Goal: Transaction & Acquisition: Purchase product/service

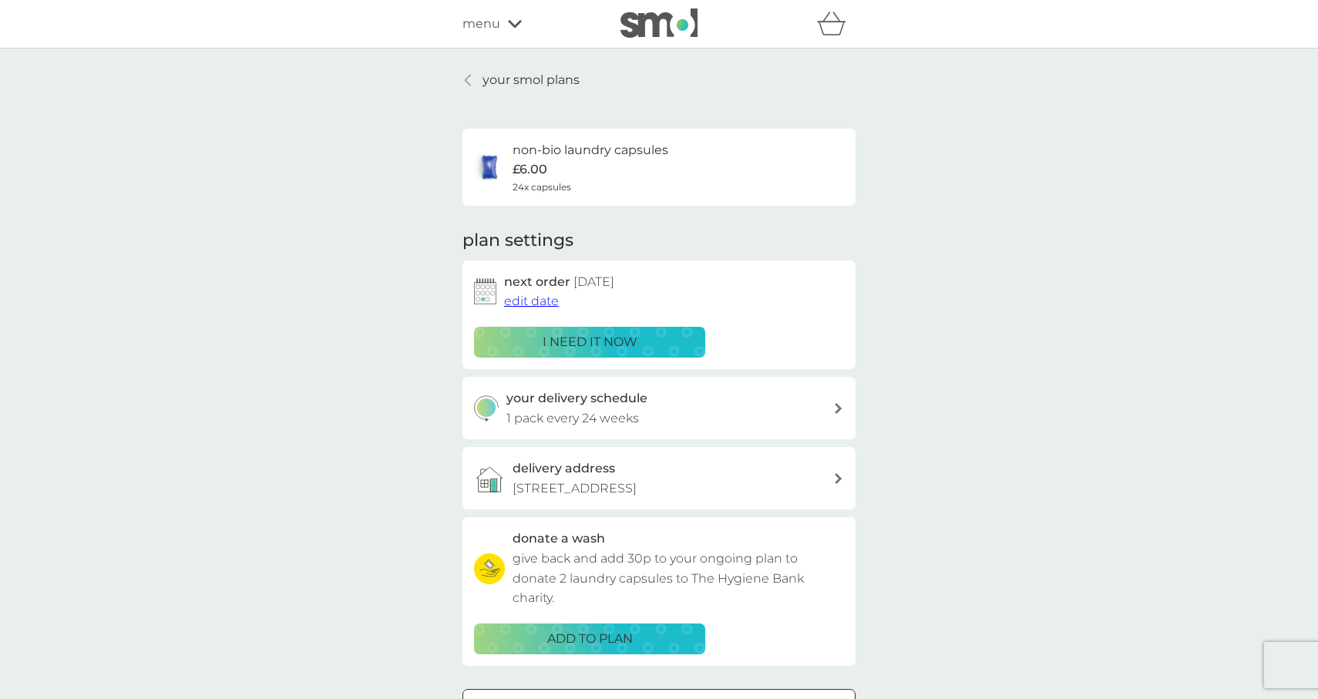
click at [469, 87] on link "your smol plans" at bounding box center [521, 80] width 117 height 20
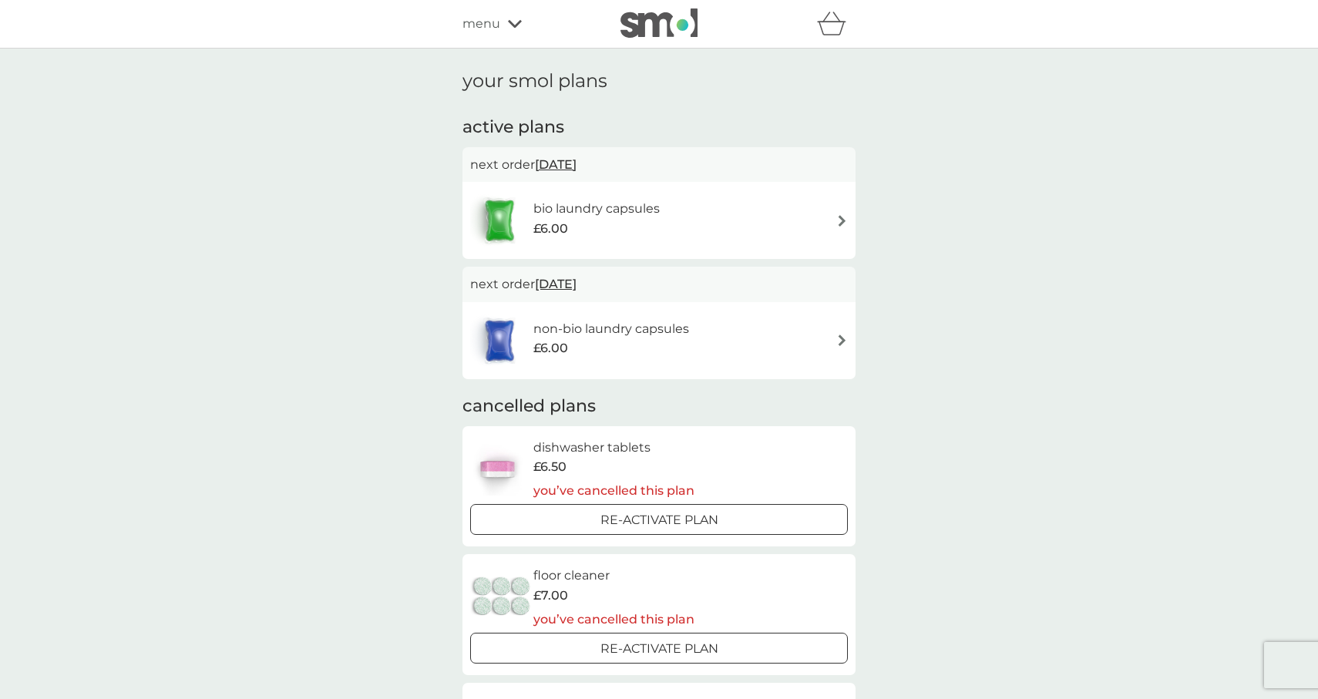
click at [510, 27] on icon at bounding box center [515, 23] width 14 height 9
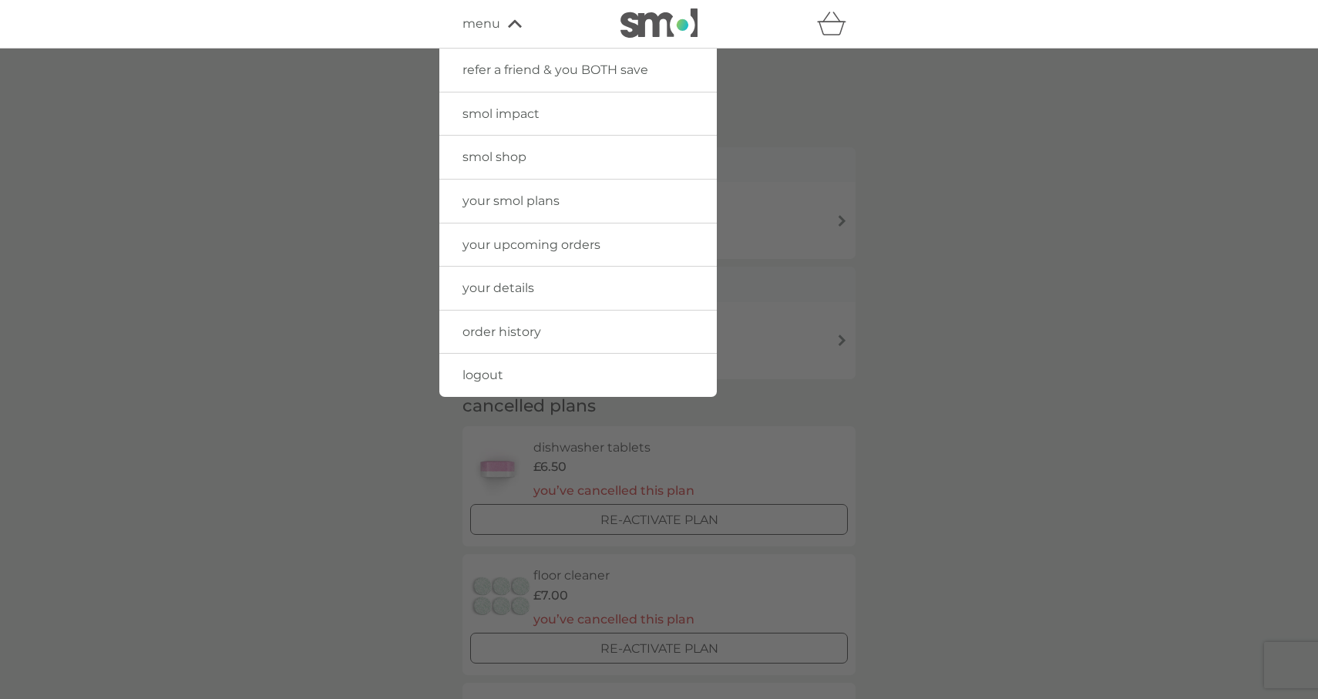
click at [342, 79] on div at bounding box center [659, 398] width 1318 height 699
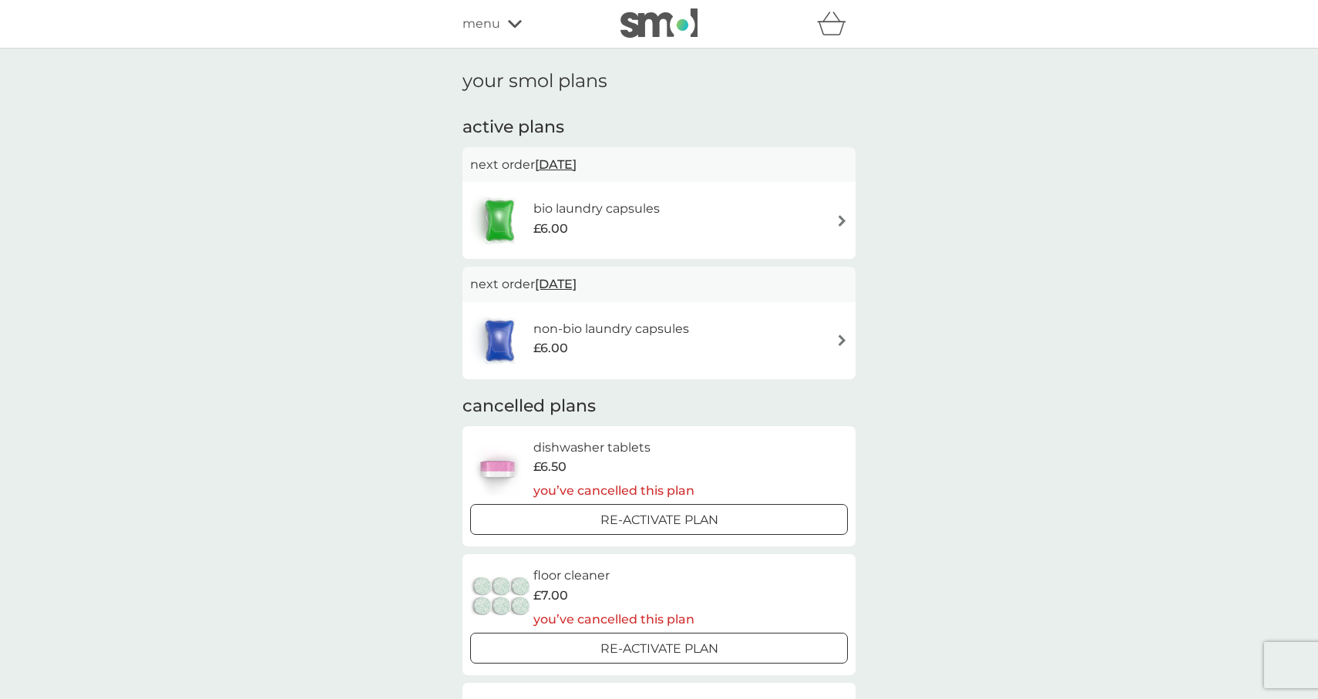
click at [678, 22] on img at bounding box center [659, 22] width 77 height 29
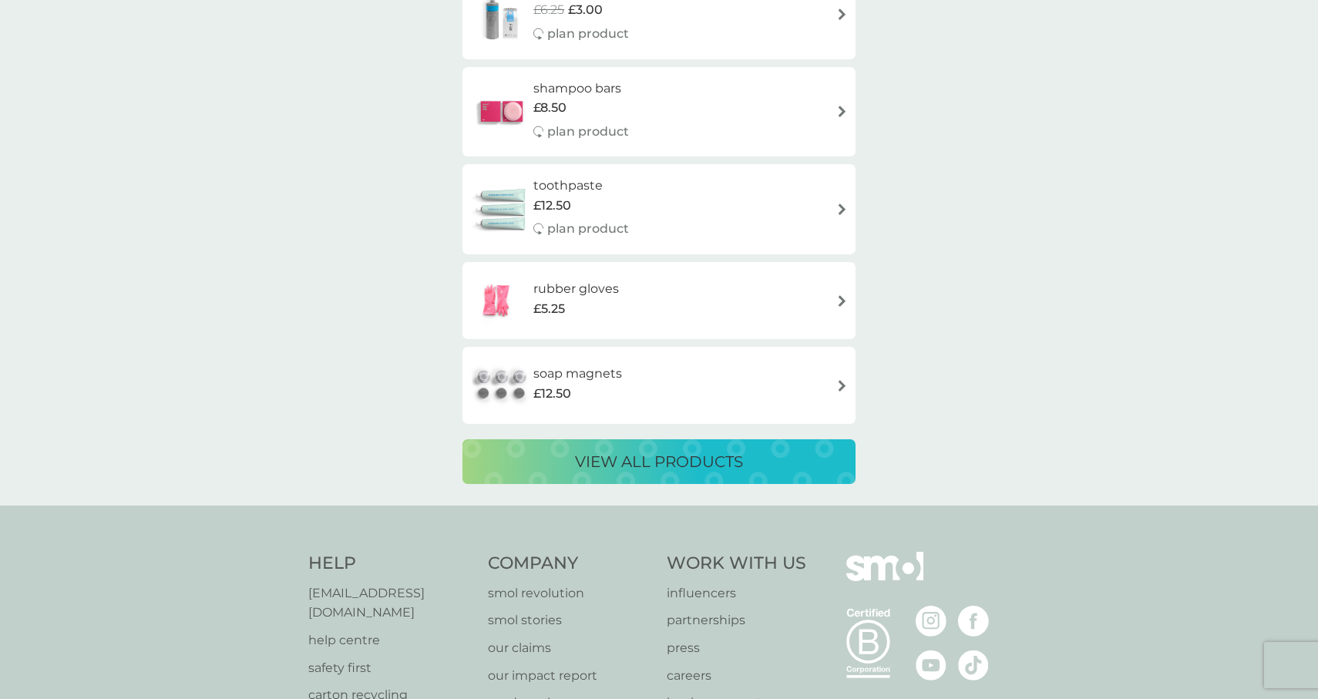
scroll to position [2790, 0]
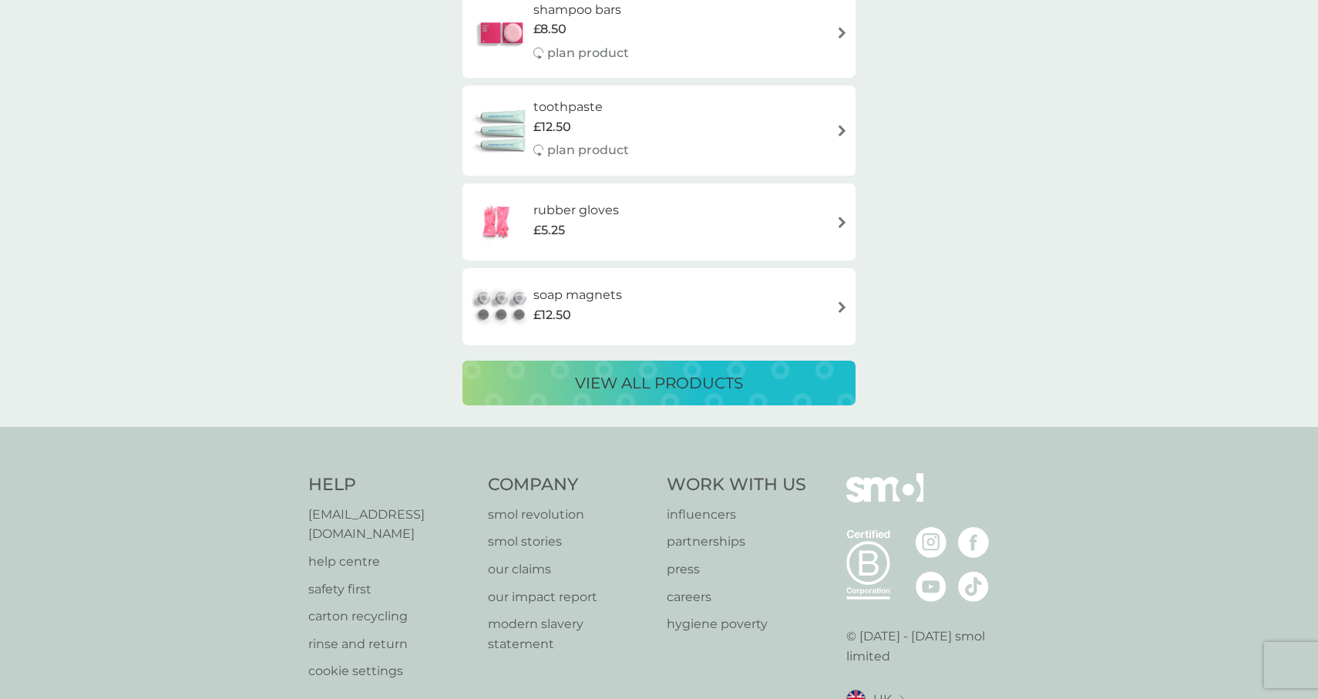
click at [740, 390] on p "view all products" at bounding box center [659, 383] width 168 height 25
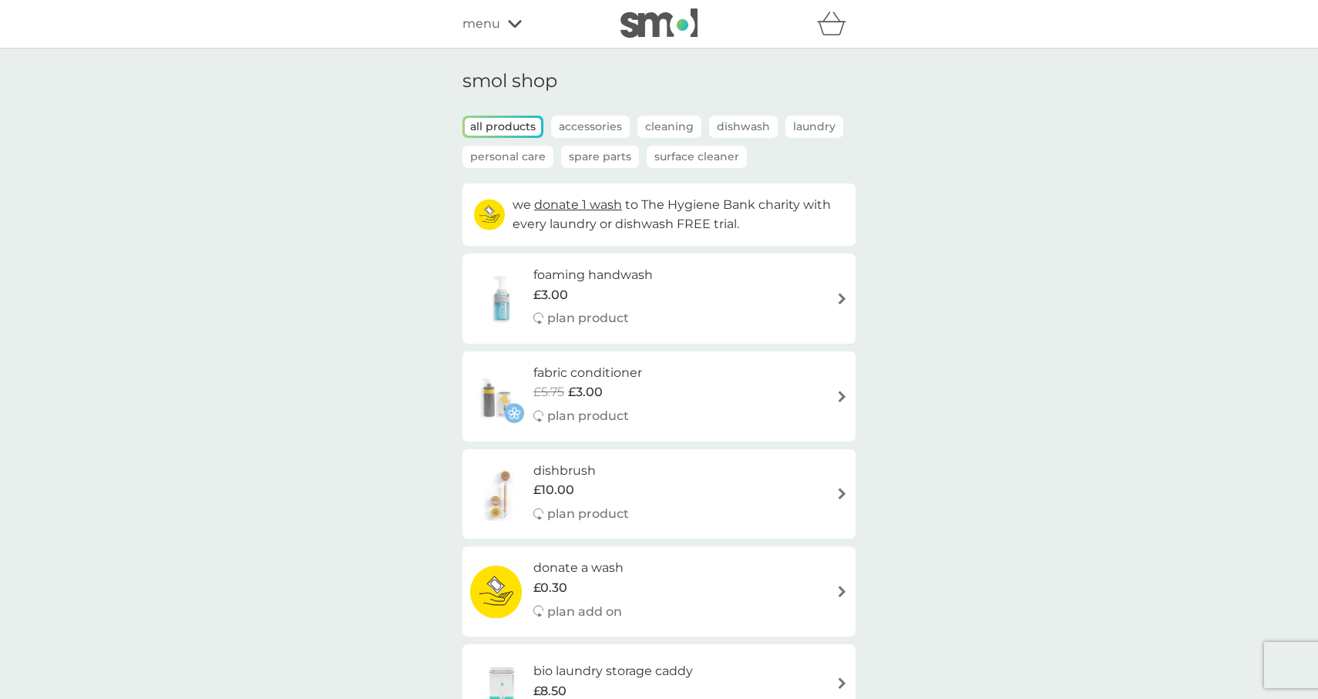
click at [796, 126] on p "Laundry" at bounding box center [815, 127] width 58 height 22
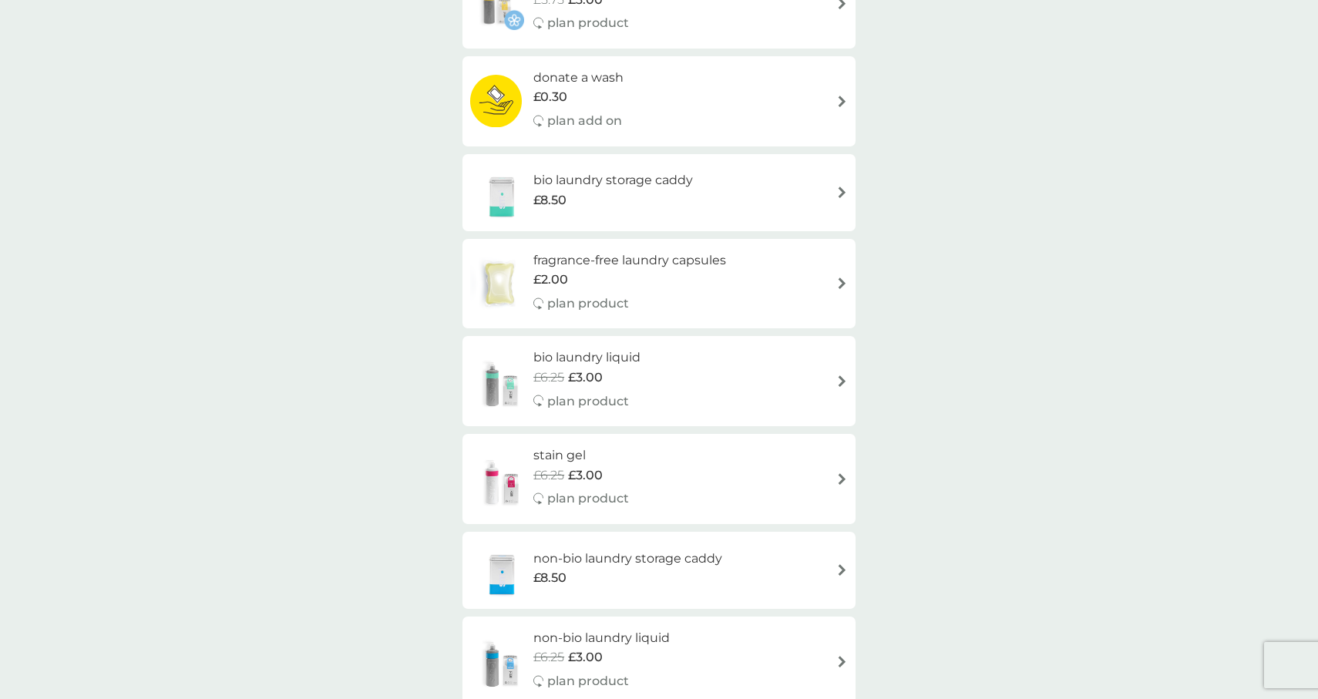
scroll to position [298, 0]
click at [1200, 180] on div "smol shop all products Accessories Cleaning Dishwash Laundry Personal Care Spar…" at bounding box center [659, 340] width 1318 height 1179
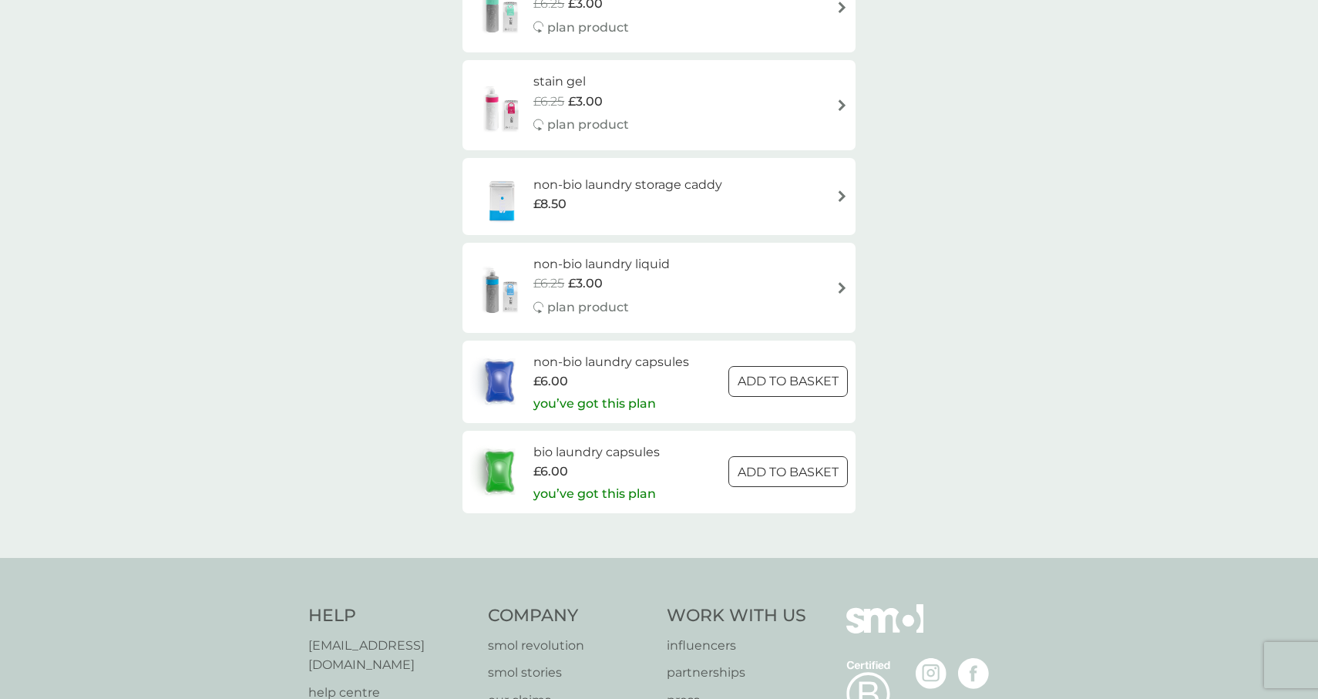
scroll to position [668, 0]
click at [657, 472] on div "£6.00" at bounding box center [596, 473] width 126 height 20
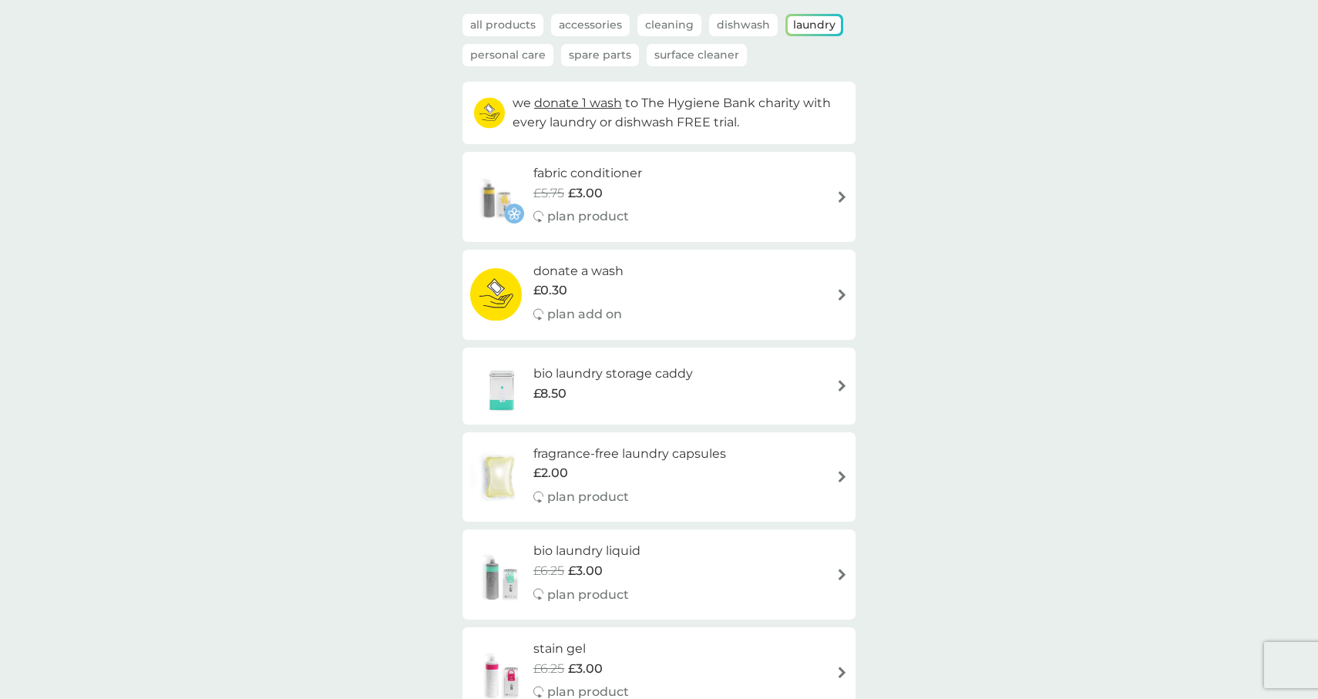
scroll to position [0, 0]
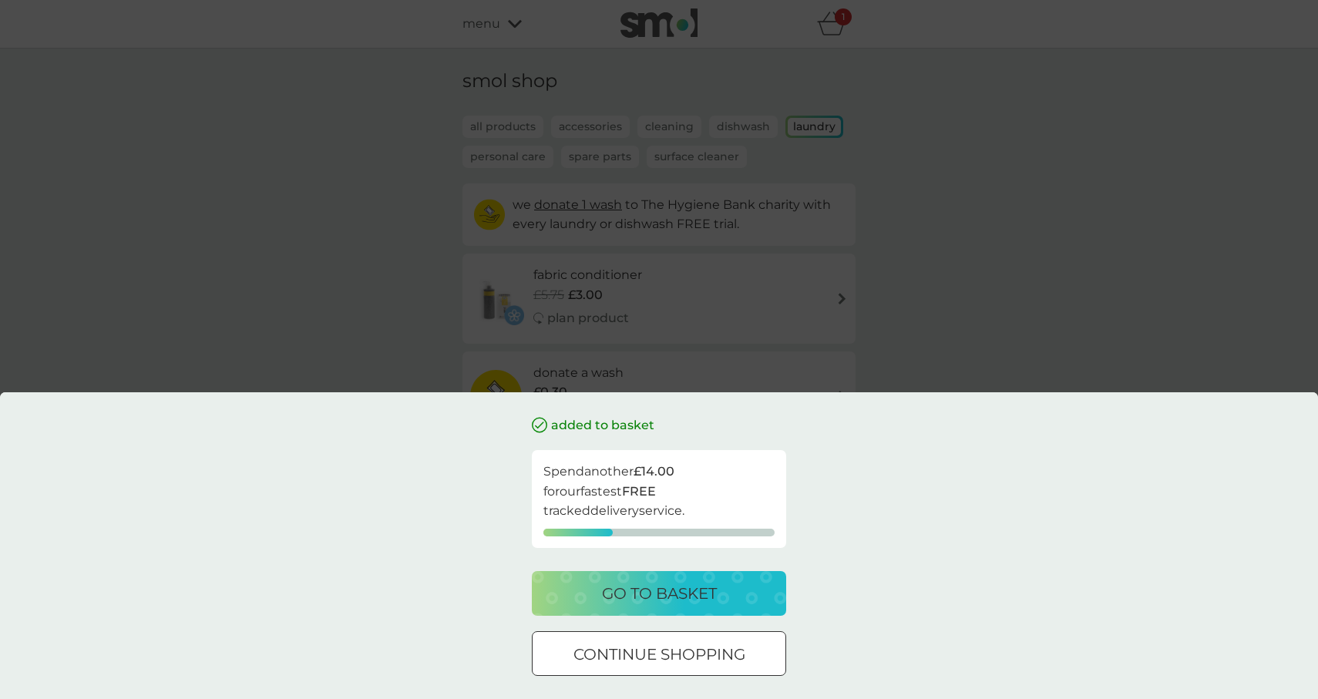
click at [742, 601] on div "go to basket" at bounding box center [659, 593] width 224 height 25
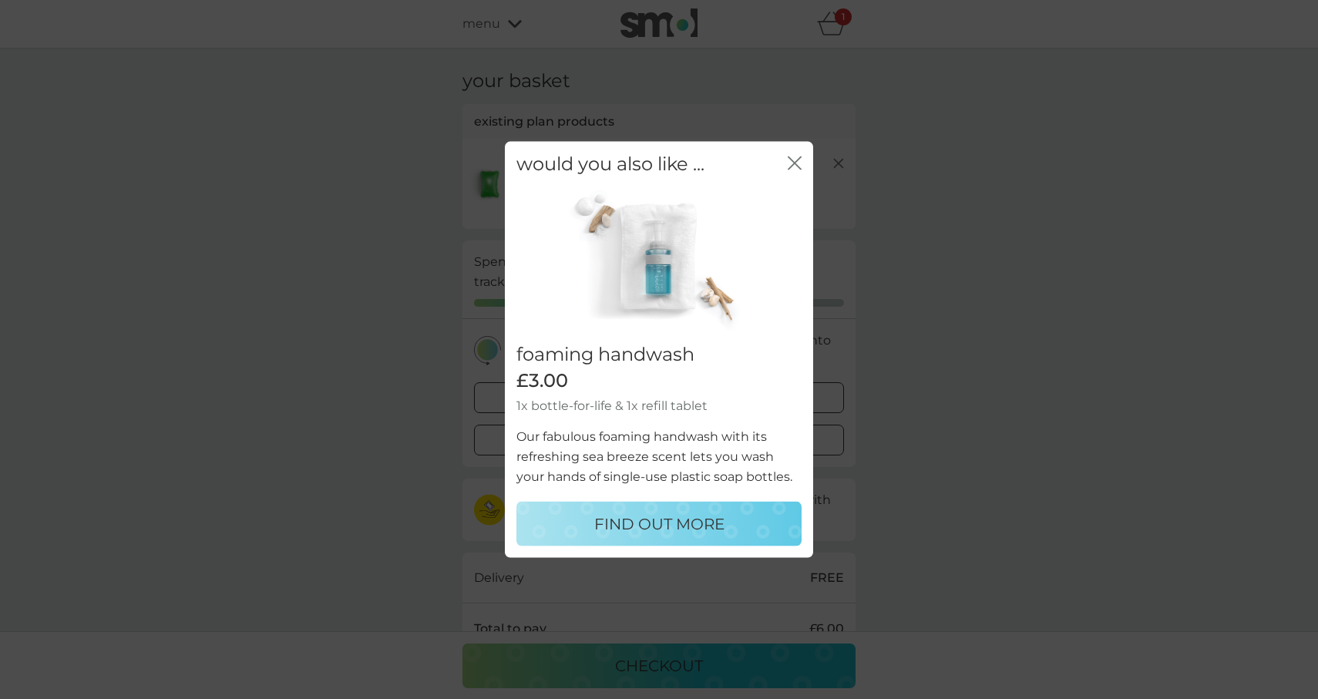
click at [796, 167] on icon "close" at bounding box center [795, 163] width 14 height 14
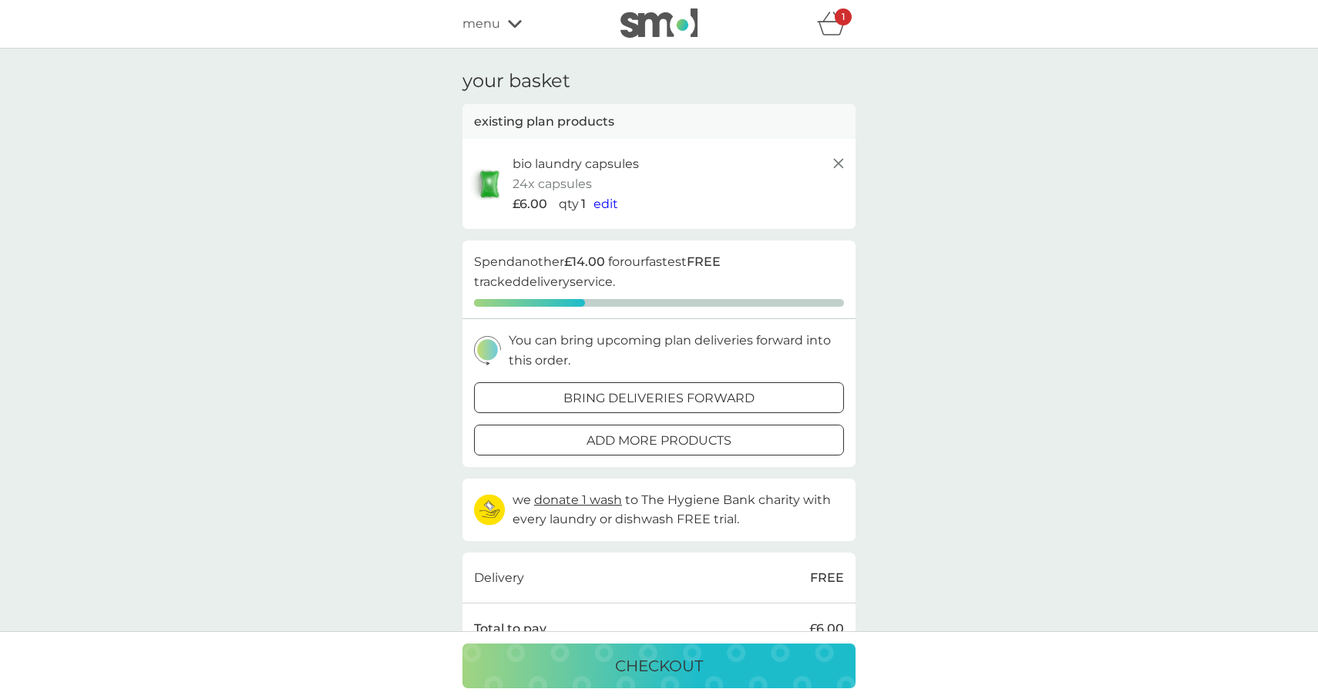
scroll to position [22, 0]
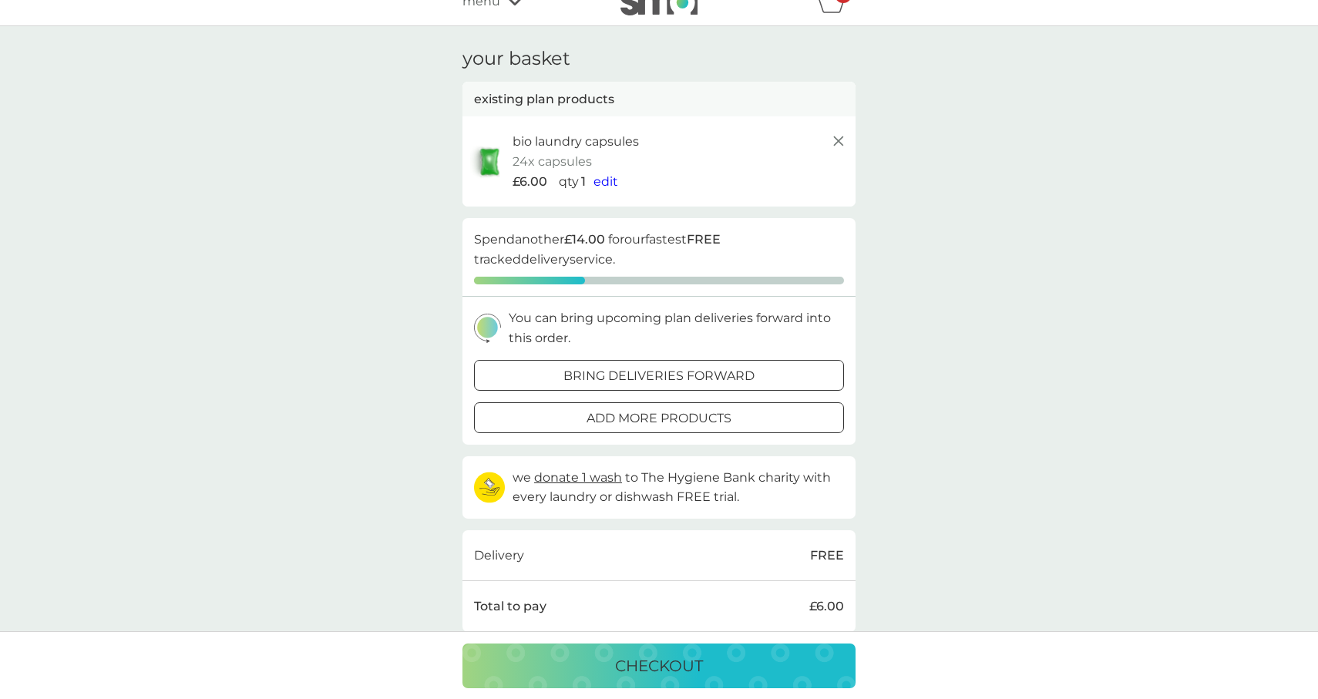
click at [835, 133] on icon at bounding box center [839, 141] width 19 height 19
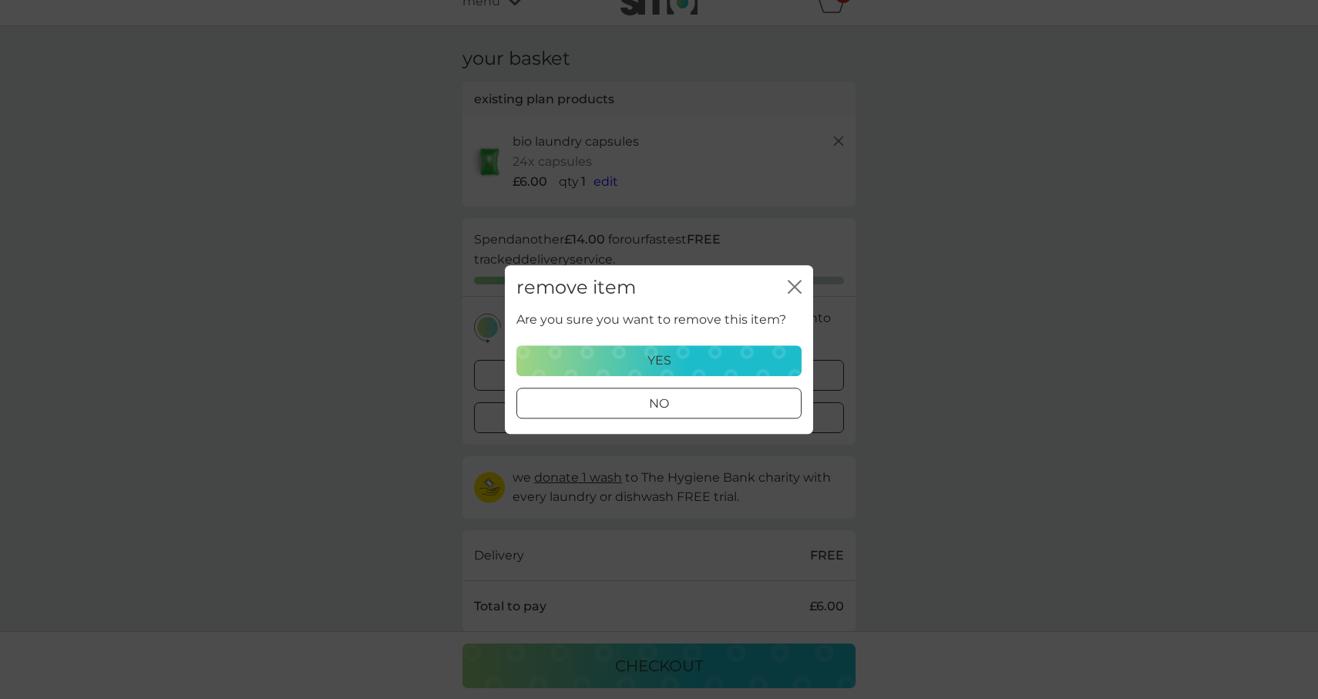
click at [745, 367] on div "yes" at bounding box center [659, 361] width 265 height 20
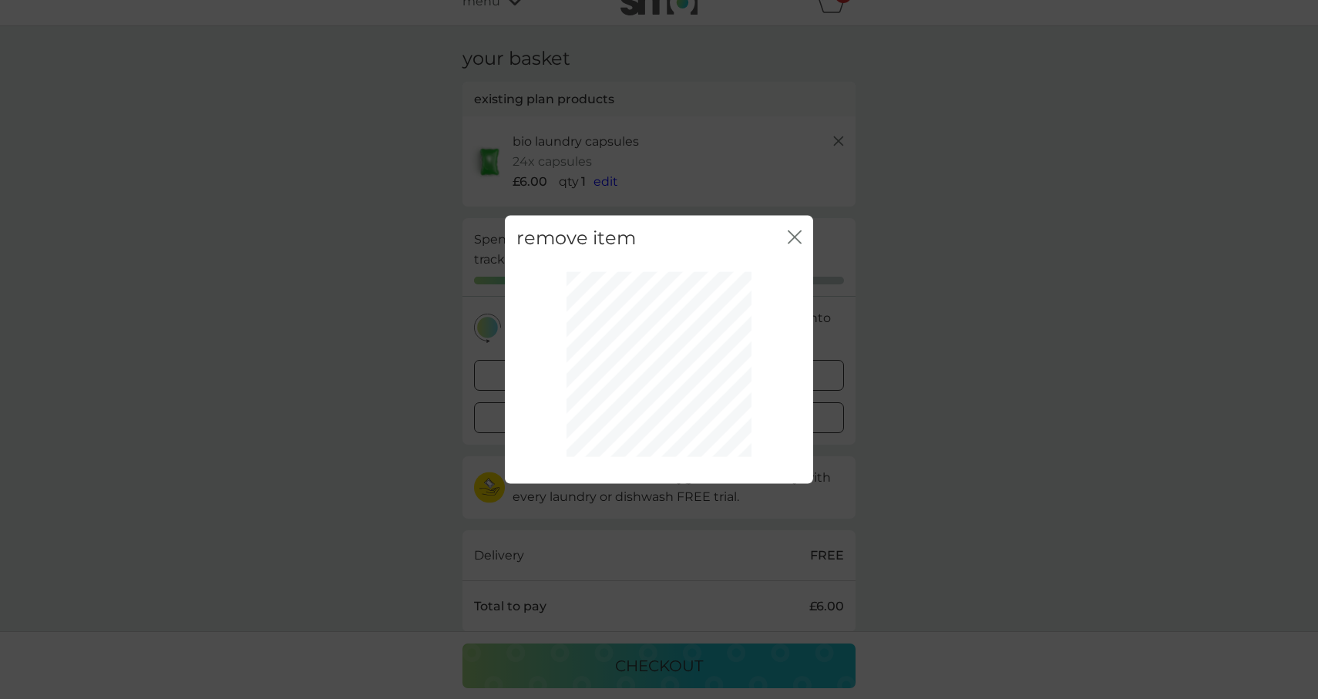
scroll to position [0, 0]
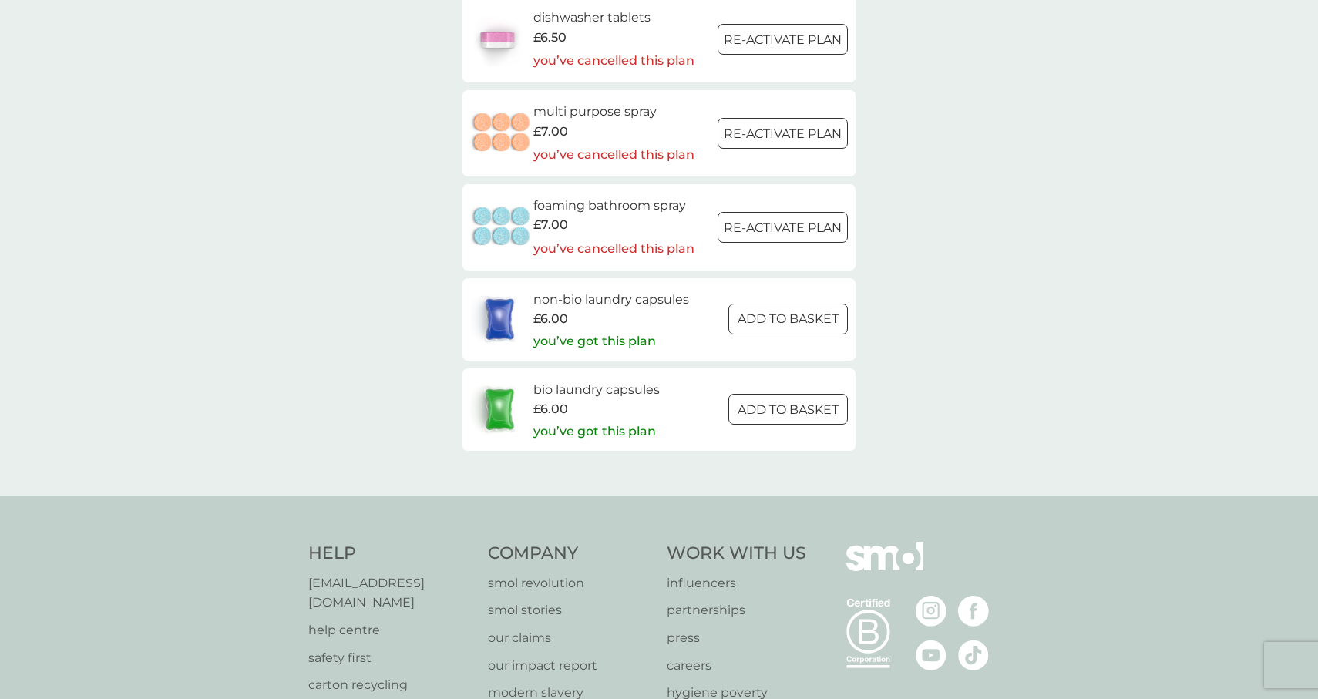
scroll to position [2482, 0]
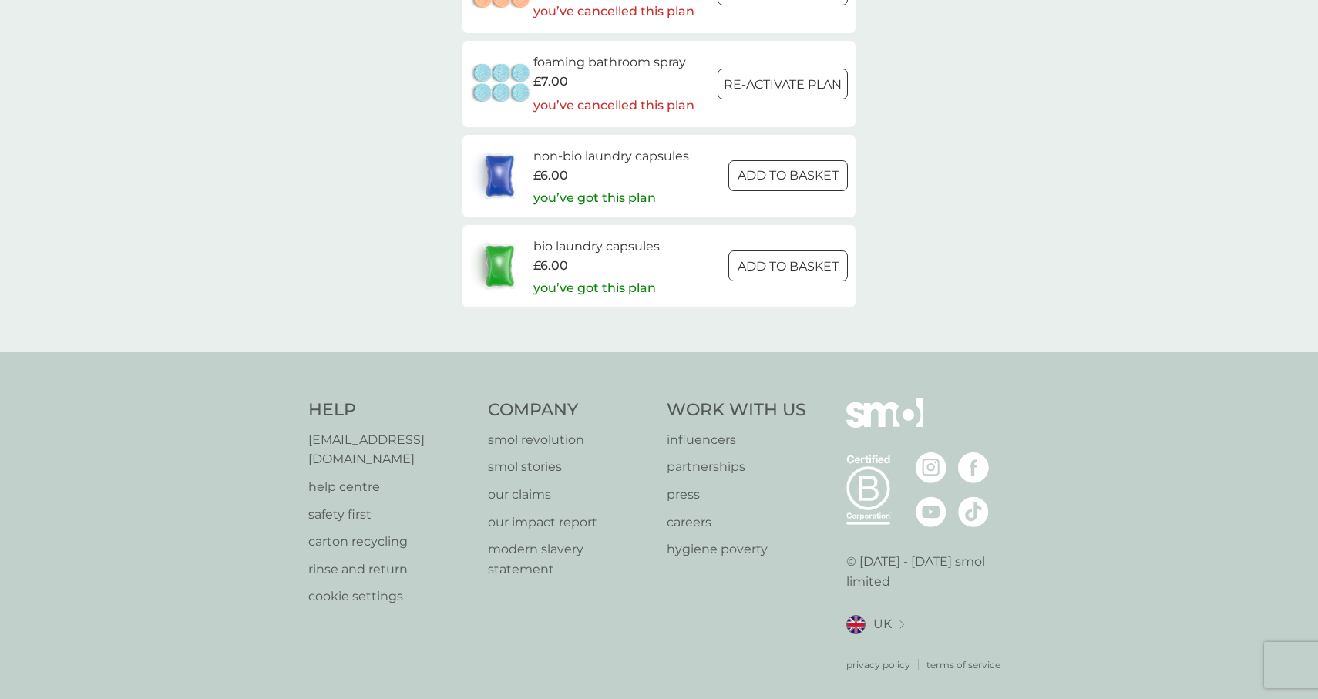
click at [607, 173] on div "£6.00" at bounding box center [611, 176] width 156 height 20
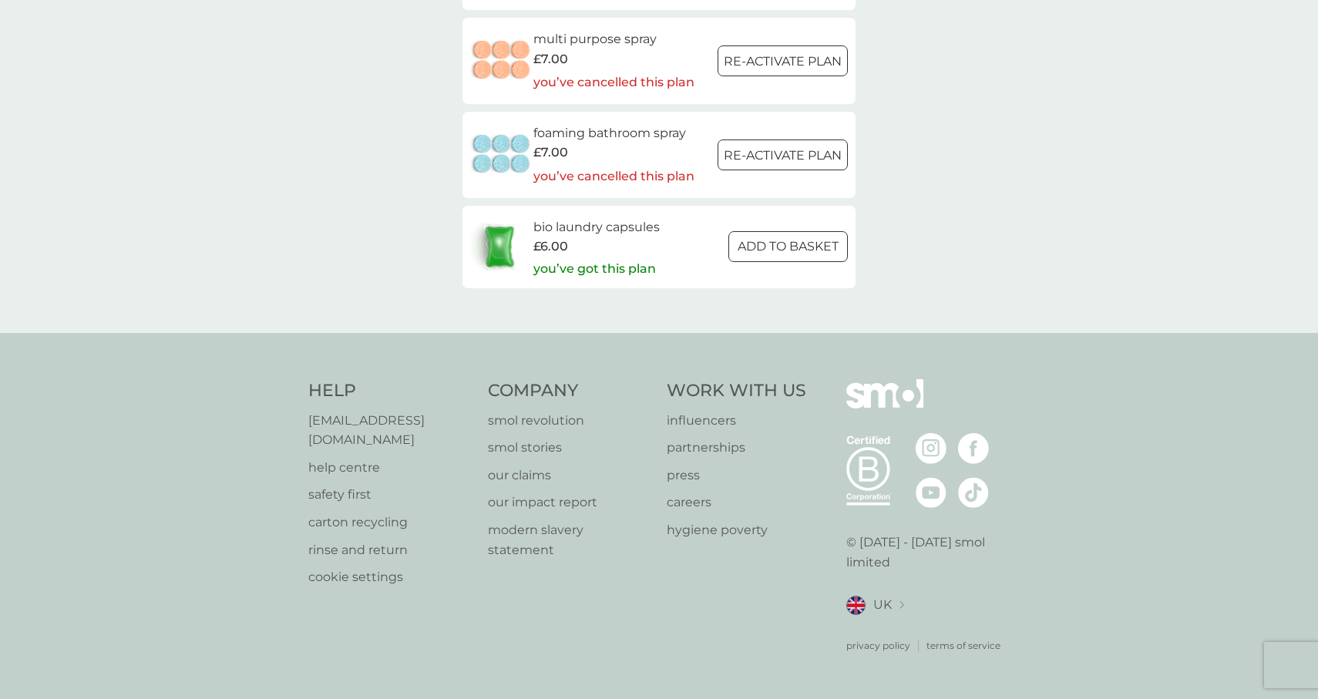
scroll to position [2392, 0]
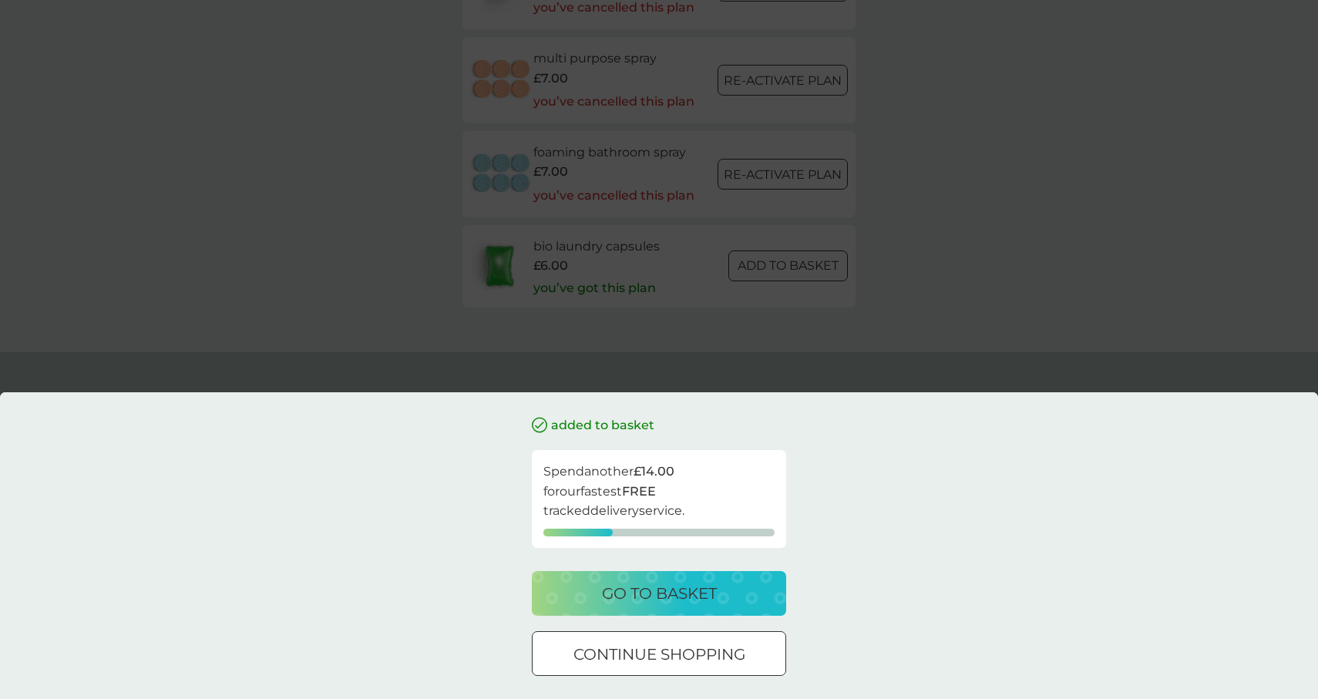
click at [618, 588] on p "go to basket" at bounding box center [659, 593] width 115 height 25
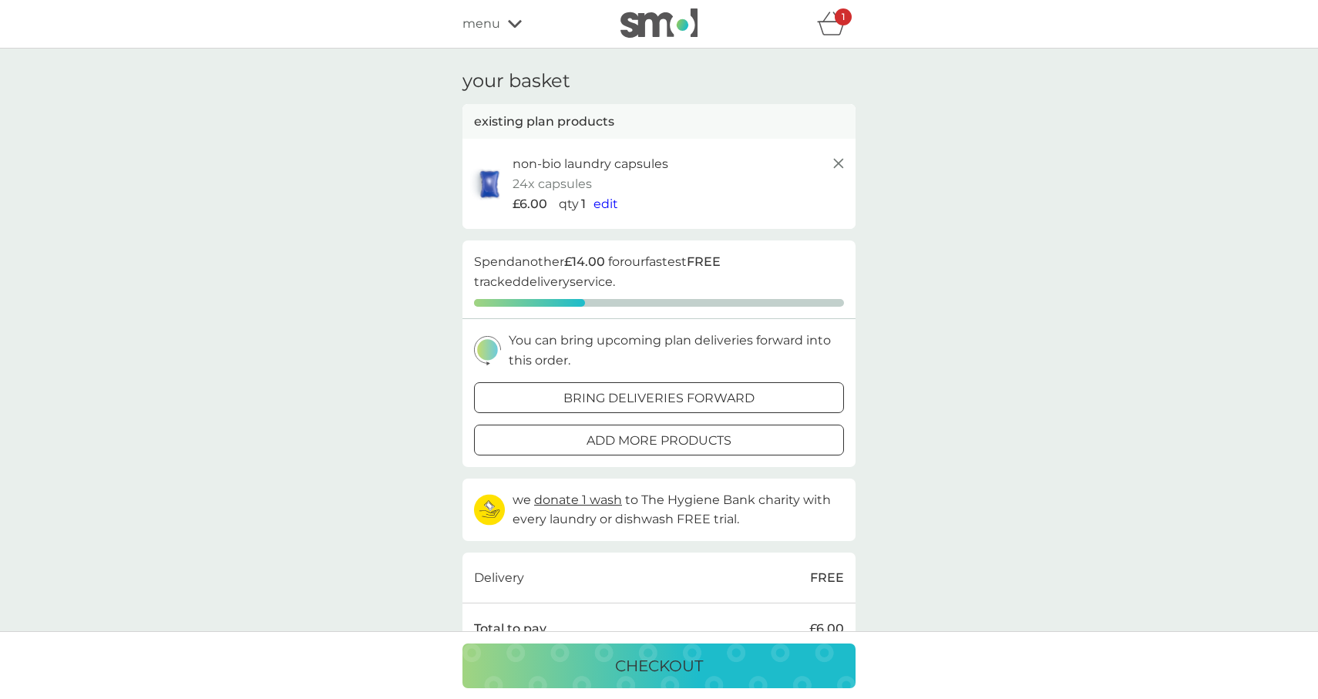
click at [841, 166] on line at bounding box center [838, 163] width 9 height 9
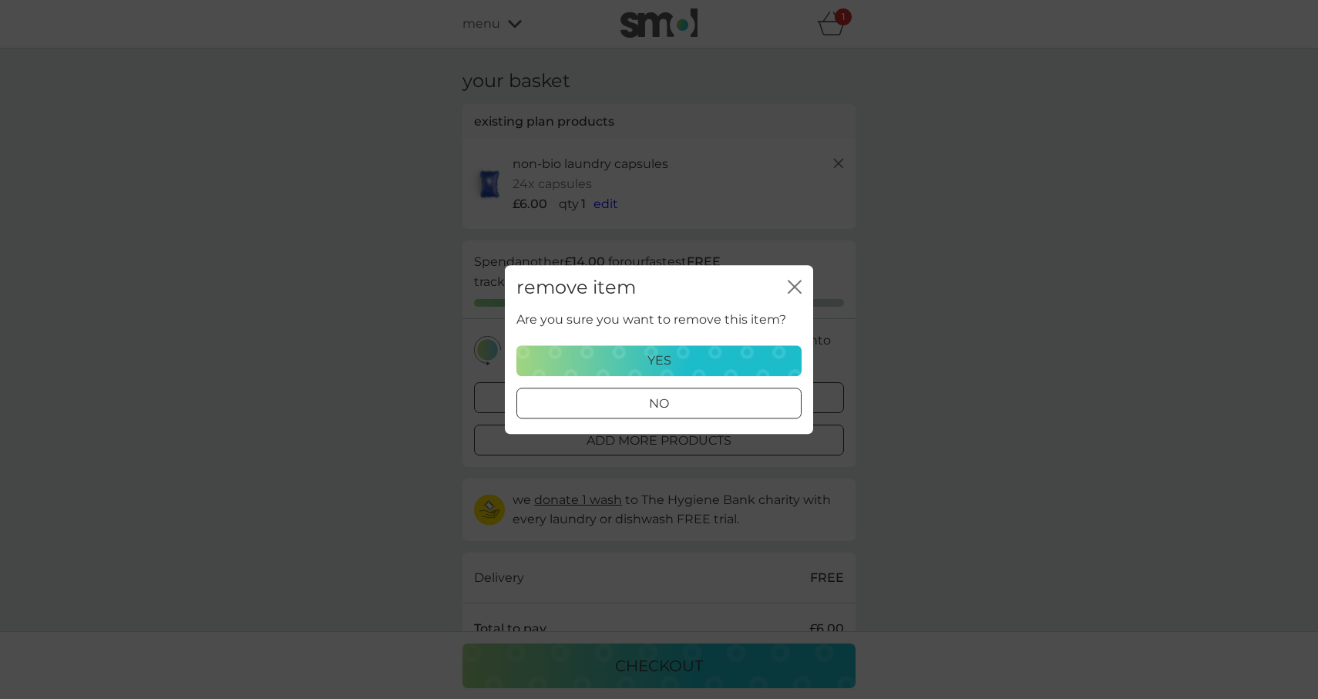
click at [729, 363] on div "yes" at bounding box center [659, 361] width 265 height 20
